Goal: Task Accomplishment & Management: Manage account settings

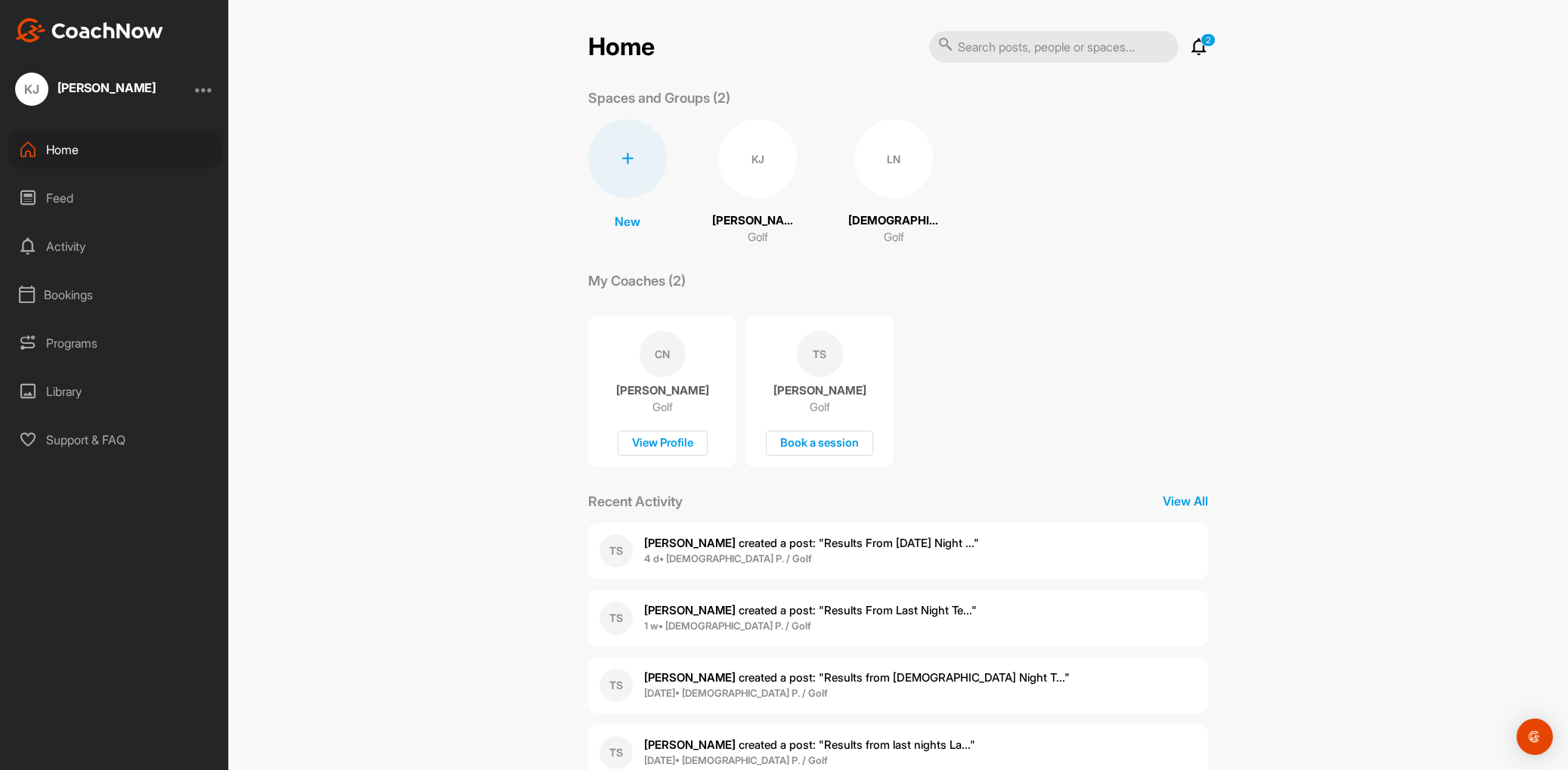
click at [66, 346] on div "Programs" at bounding box center [115, 342] width 213 height 38
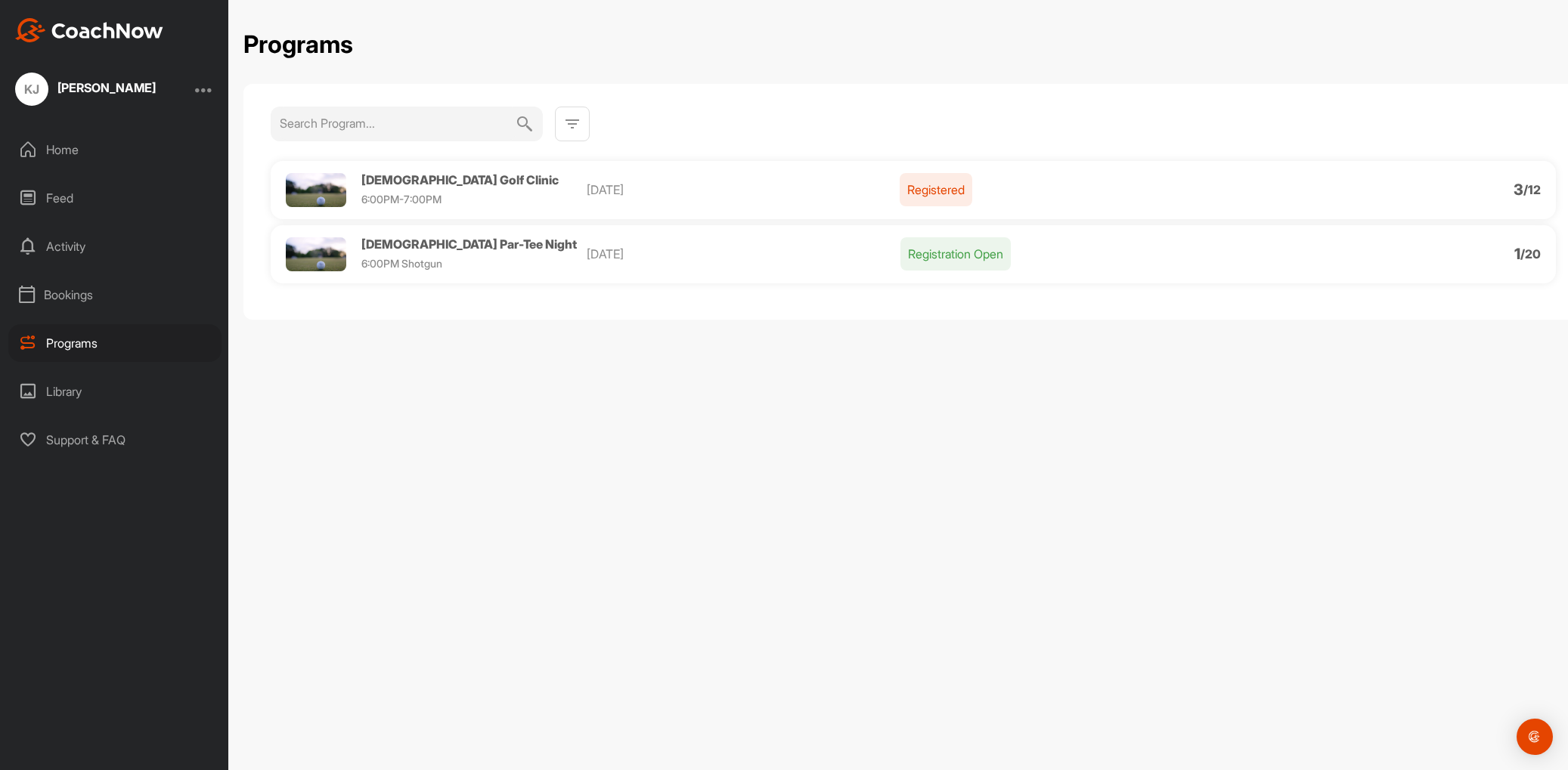
click at [441, 176] on span "[DEMOGRAPHIC_DATA] Golf Clinic" at bounding box center [460, 180] width 197 height 15
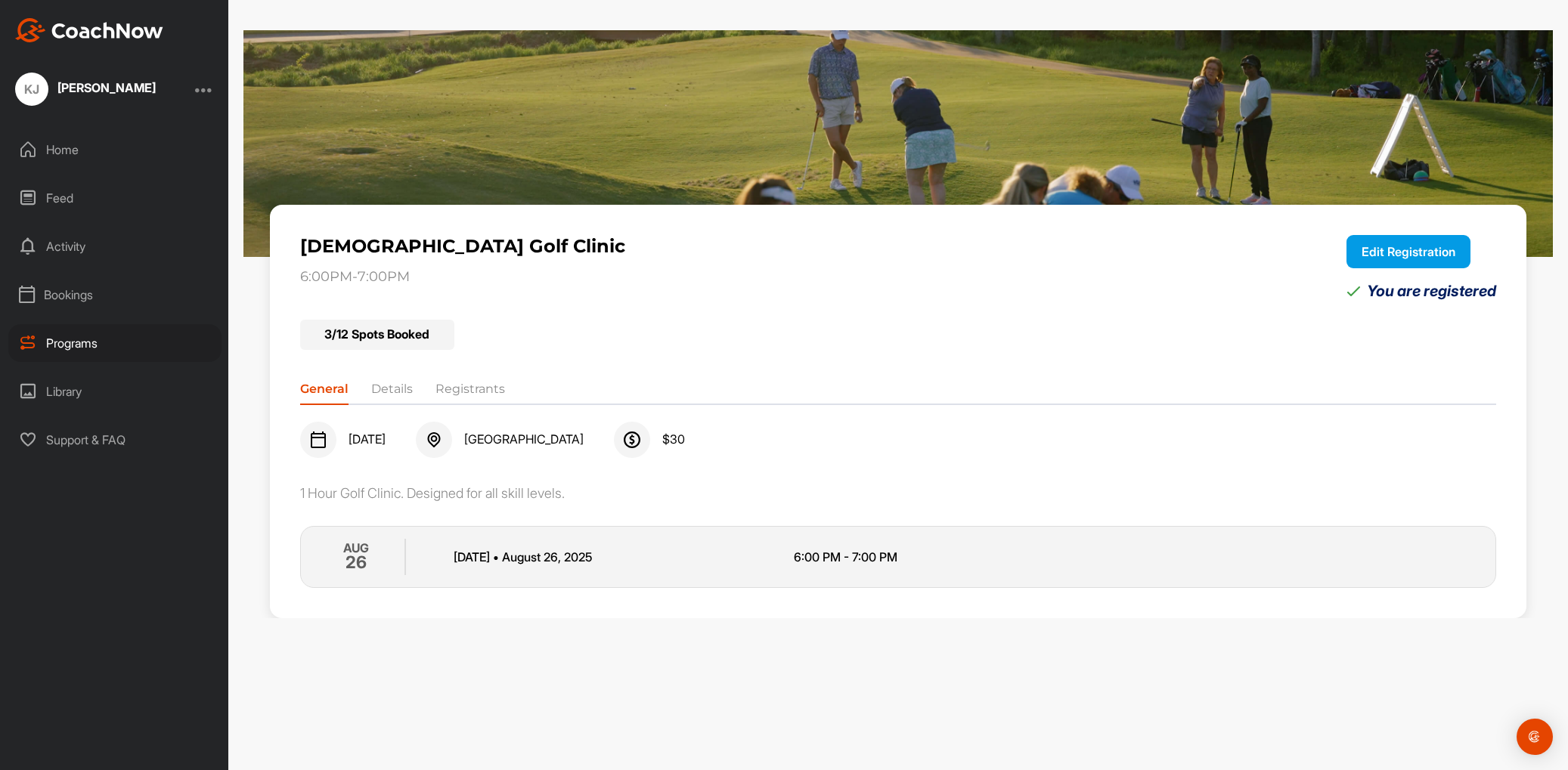
click at [1395, 249] on button "Edit Registration" at bounding box center [1408, 251] width 124 height 33
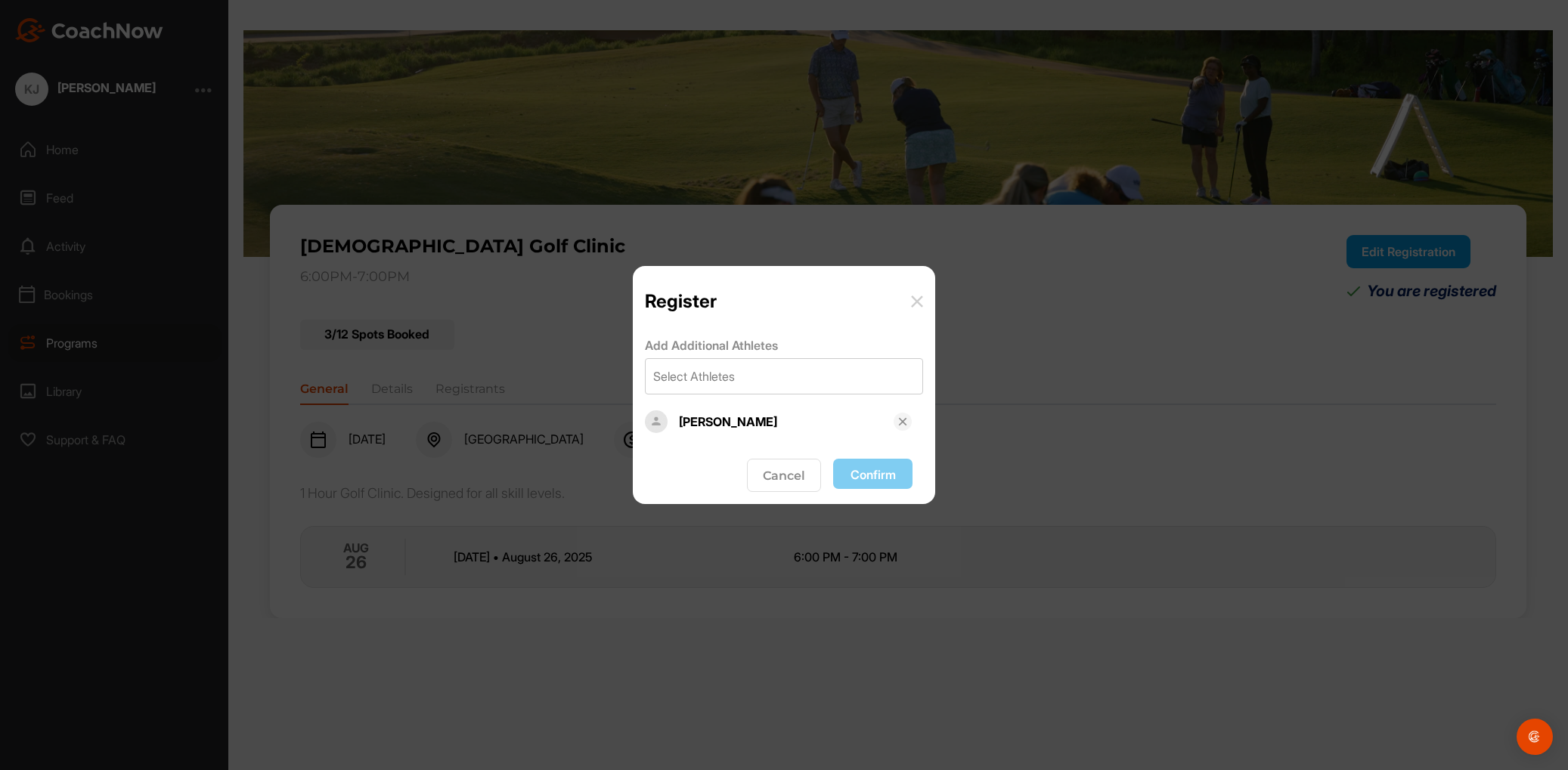
click at [770, 477] on button "Cancel" at bounding box center [784, 475] width 74 height 33
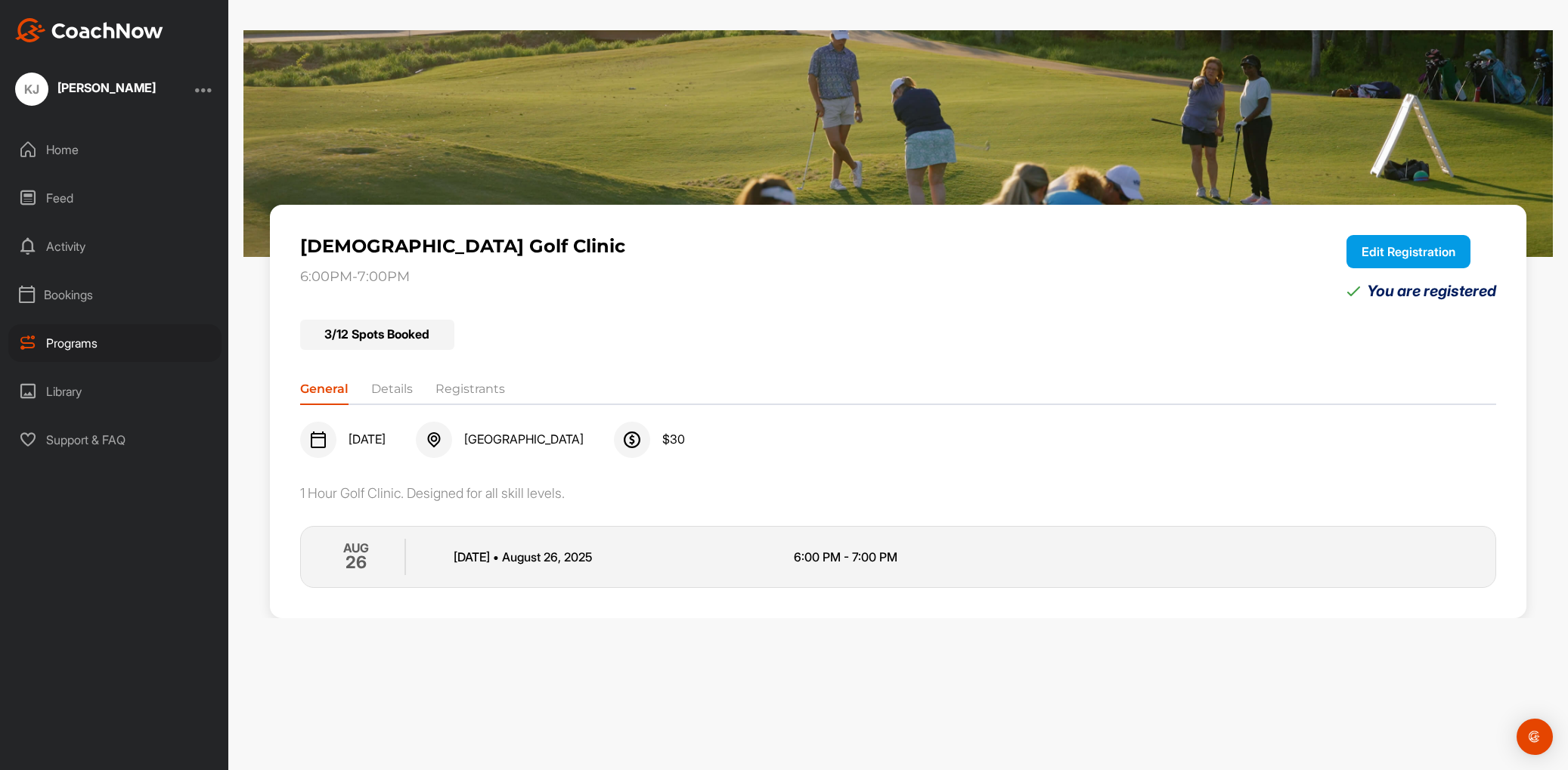
click at [1403, 249] on button "Edit Registration" at bounding box center [1408, 251] width 124 height 33
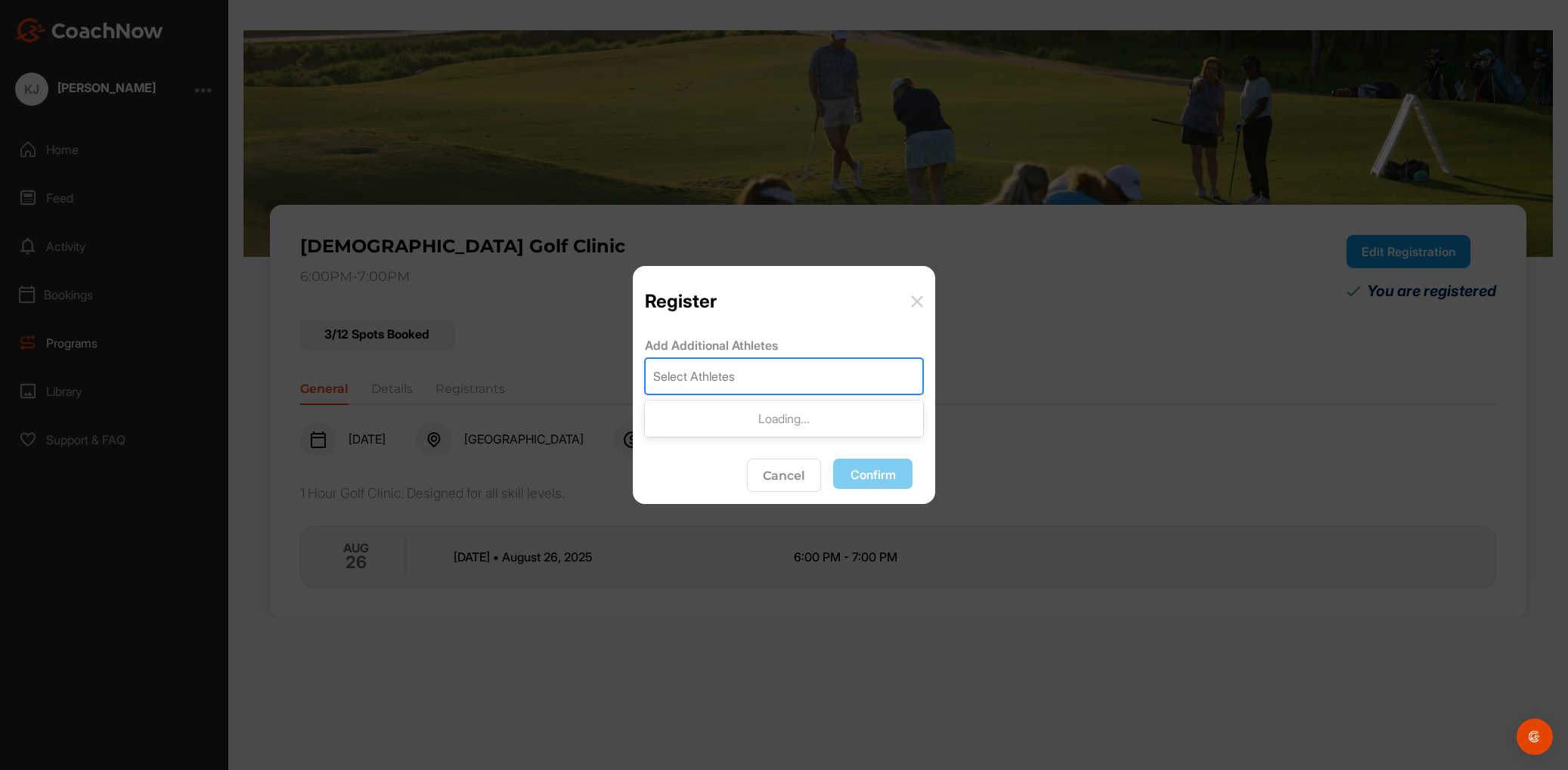
click at [730, 376] on div "Select Athletes" at bounding box center [694, 376] width 82 height 18
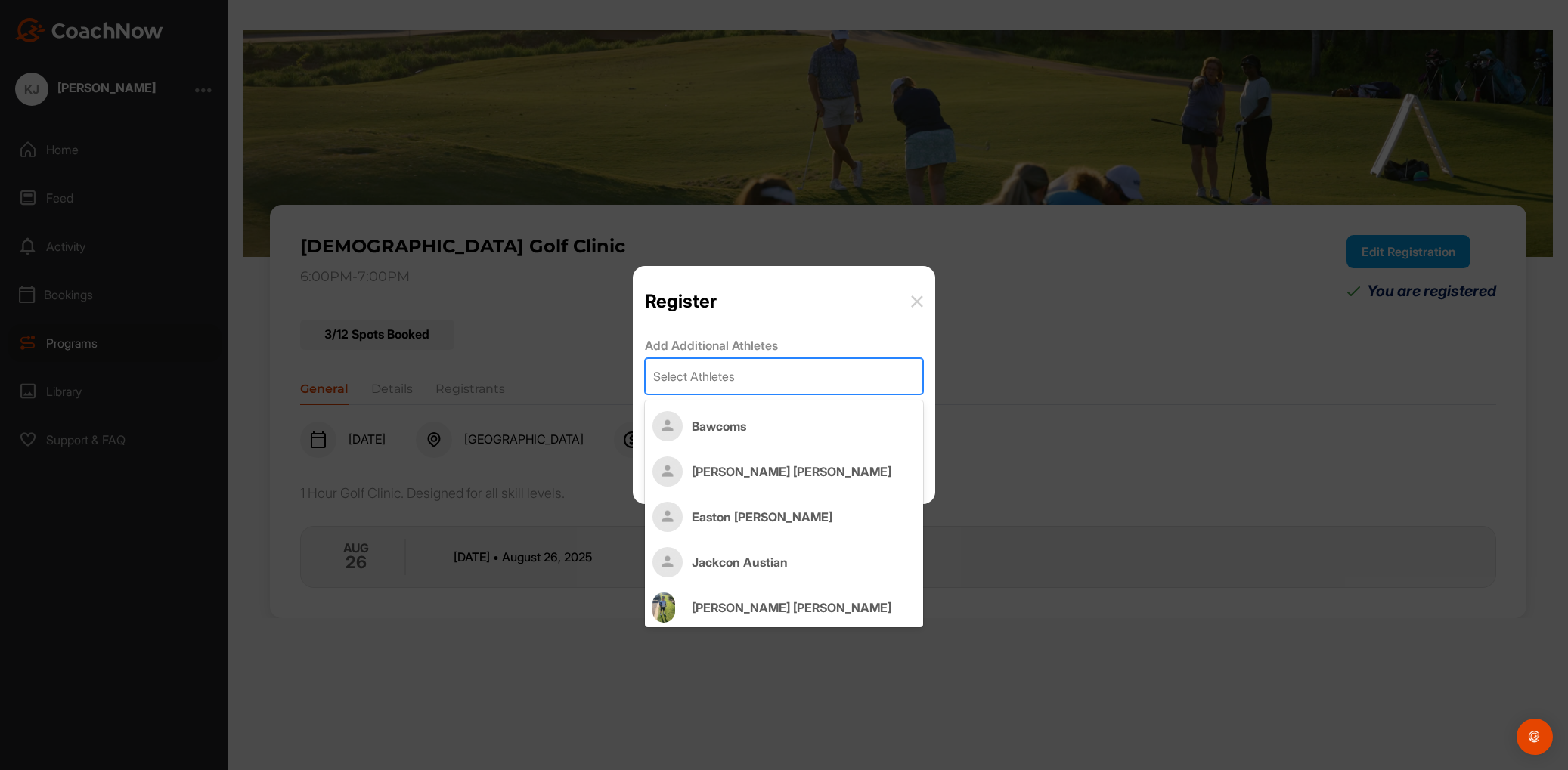
click at [730, 376] on div "Select Athletes" at bounding box center [694, 376] width 82 height 18
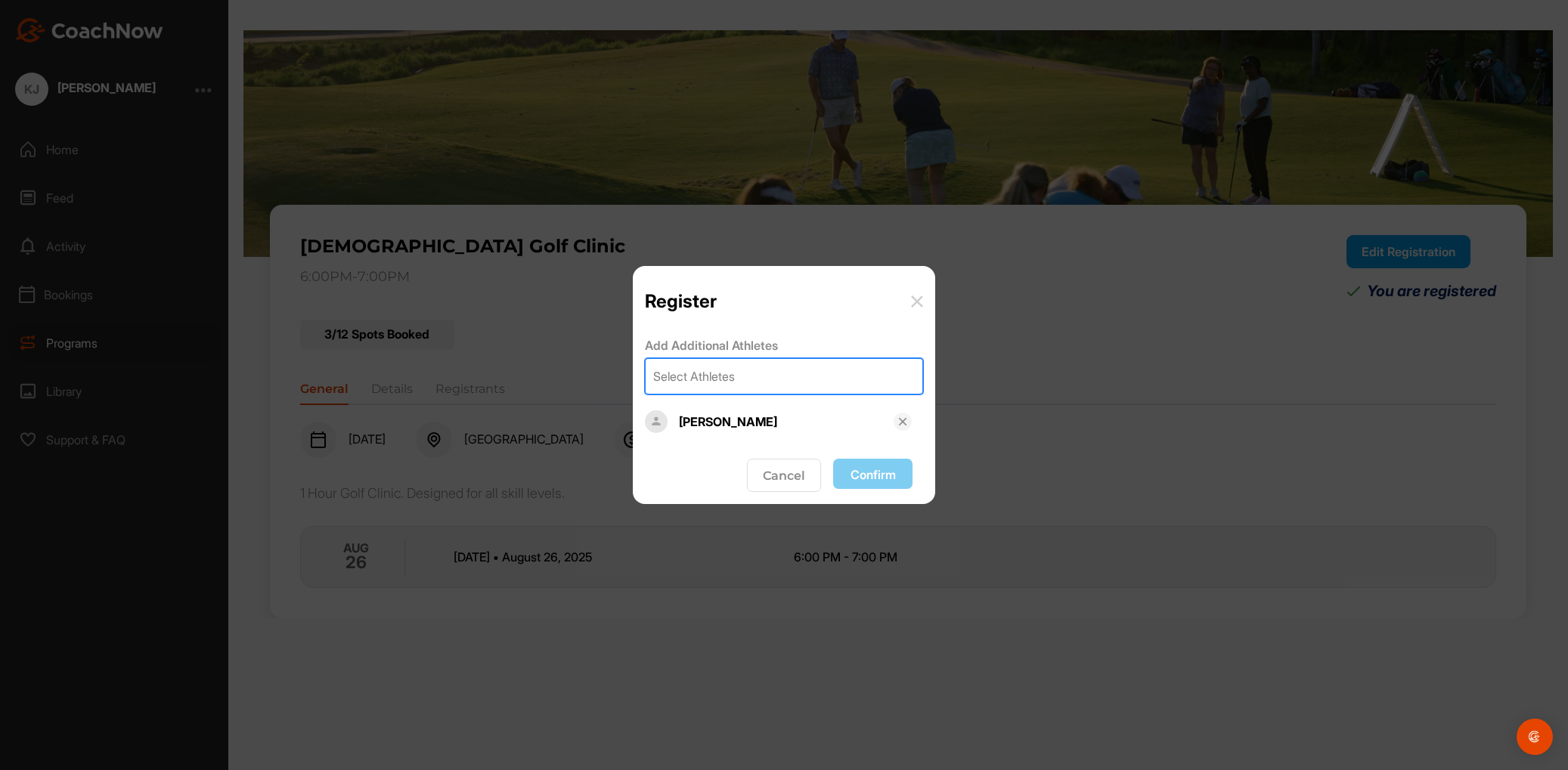
click at [904, 423] on img at bounding box center [902, 421] width 12 height 12
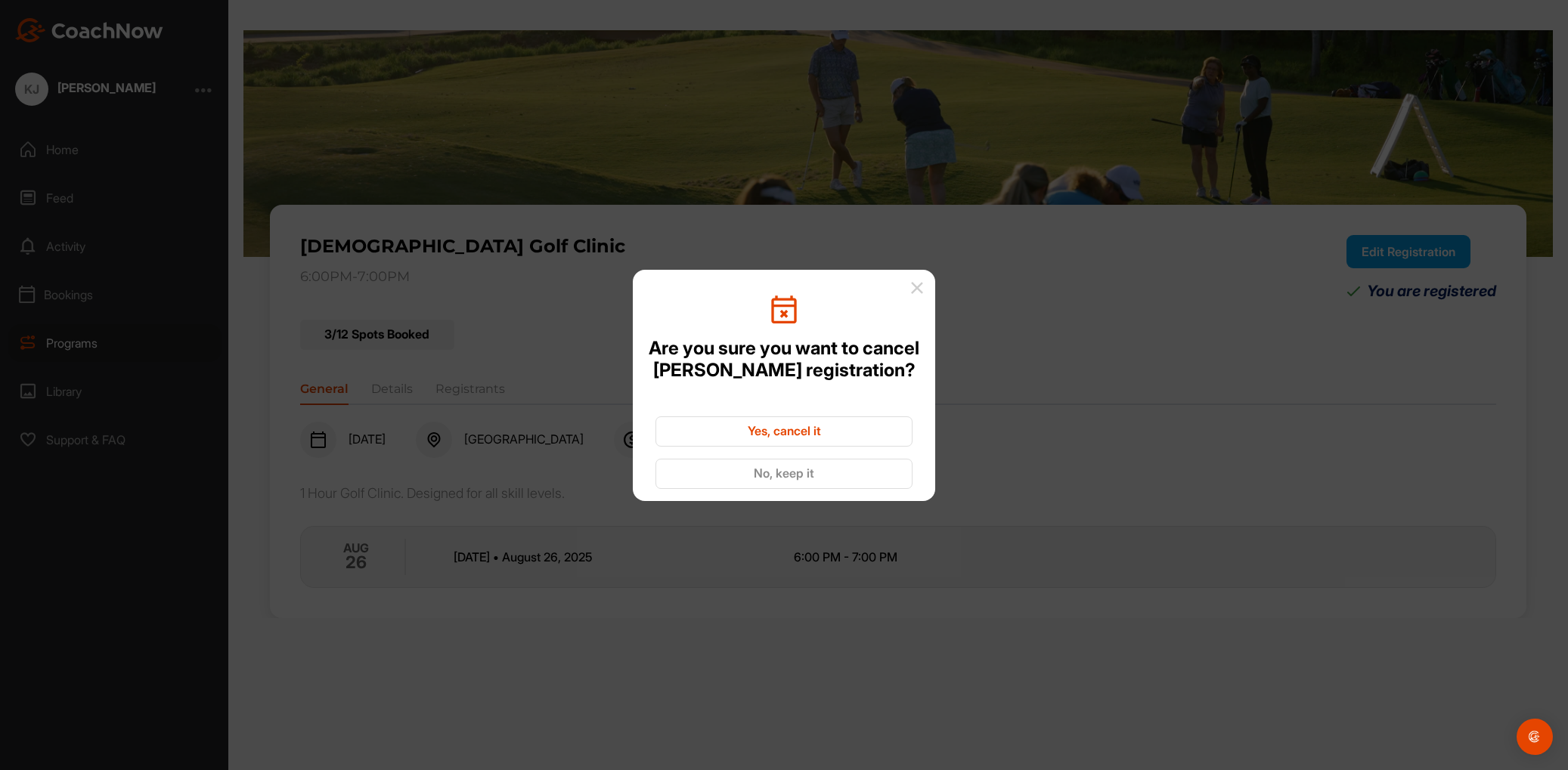
click at [807, 426] on button "Yes, cancel it" at bounding box center [784, 432] width 257 height 30
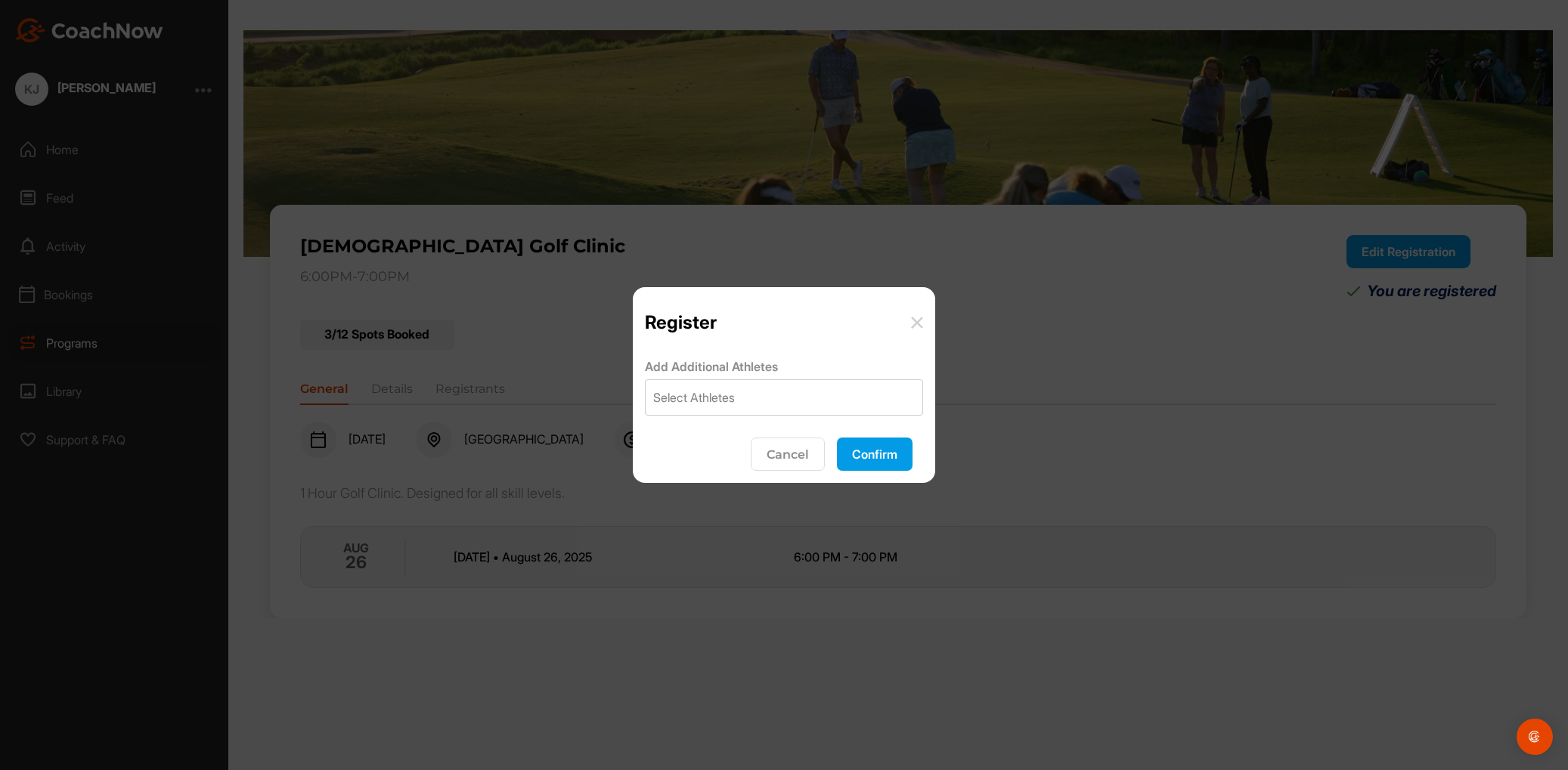
click at [875, 450] on button "Confirm" at bounding box center [875, 453] width 75 height 33
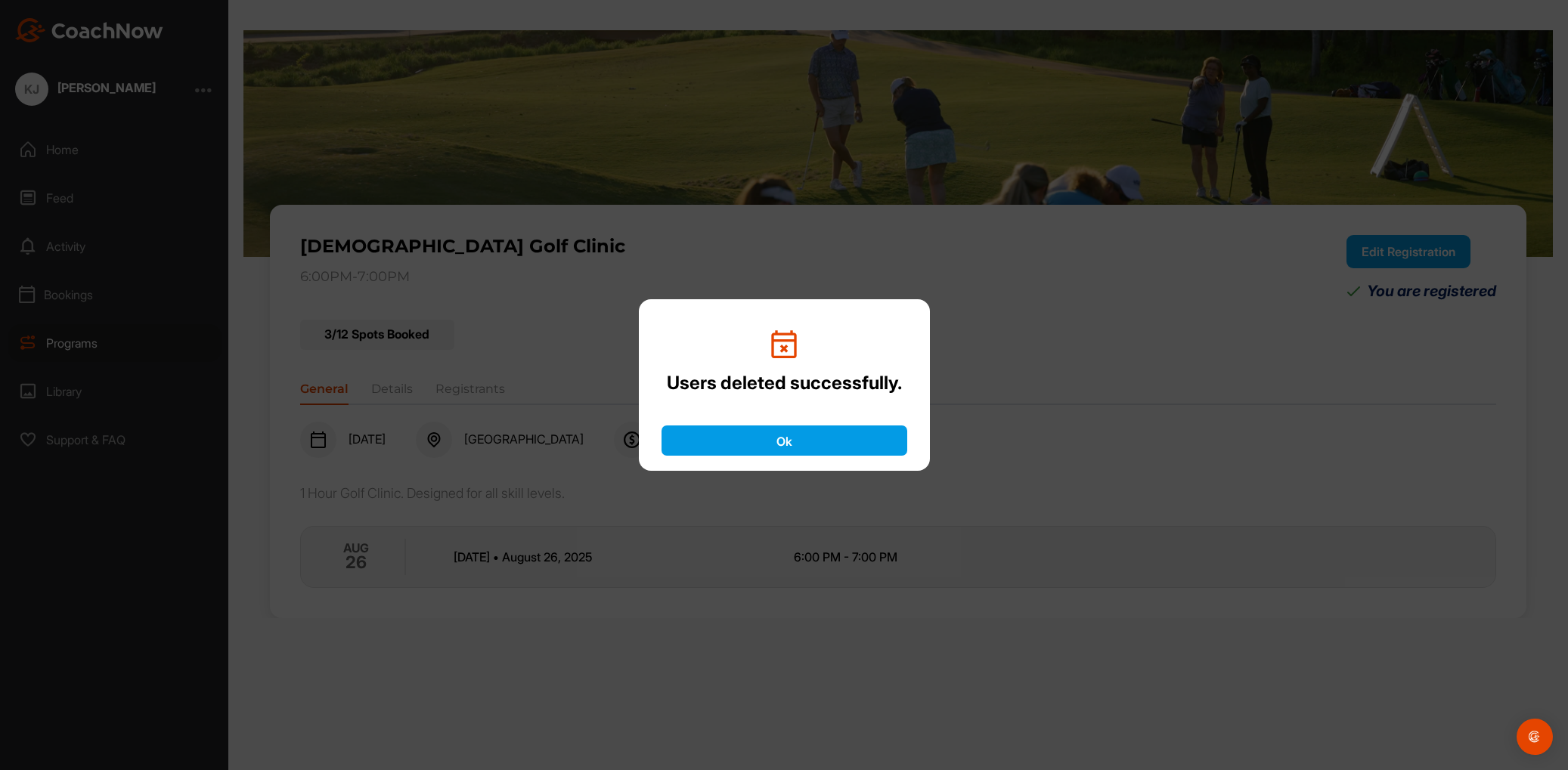
click at [1086, 456] on div "Users deleted successfully. Ok" at bounding box center [784, 385] width 1568 height 770
click at [733, 440] on button "Ok" at bounding box center [784, 440] width 246 height 30
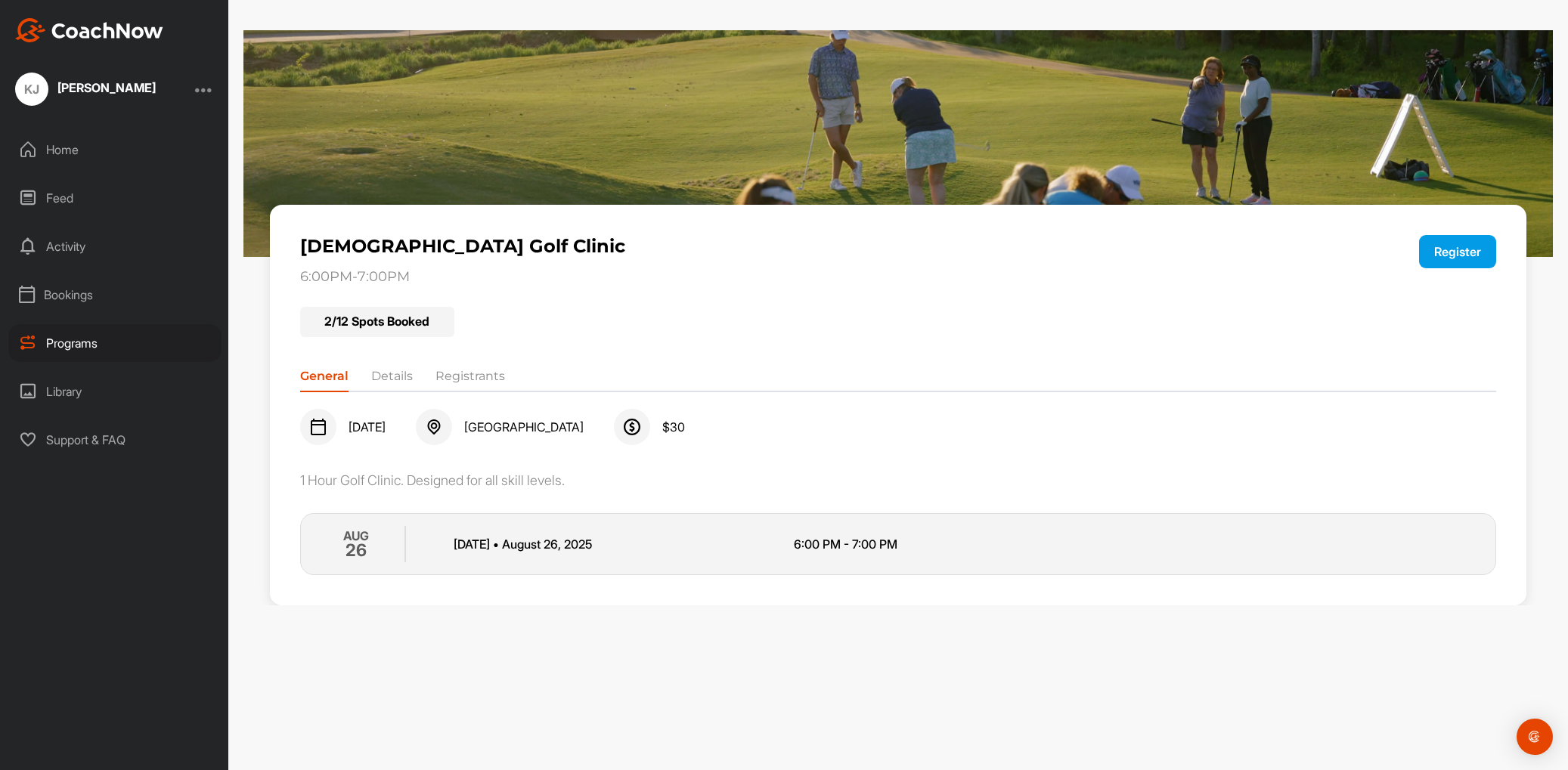
click at [467, 372] on li "Registrants" at bounding box center [470, 379] width 70 height 24
